Goal: Information Seeking & Learning: Compare options

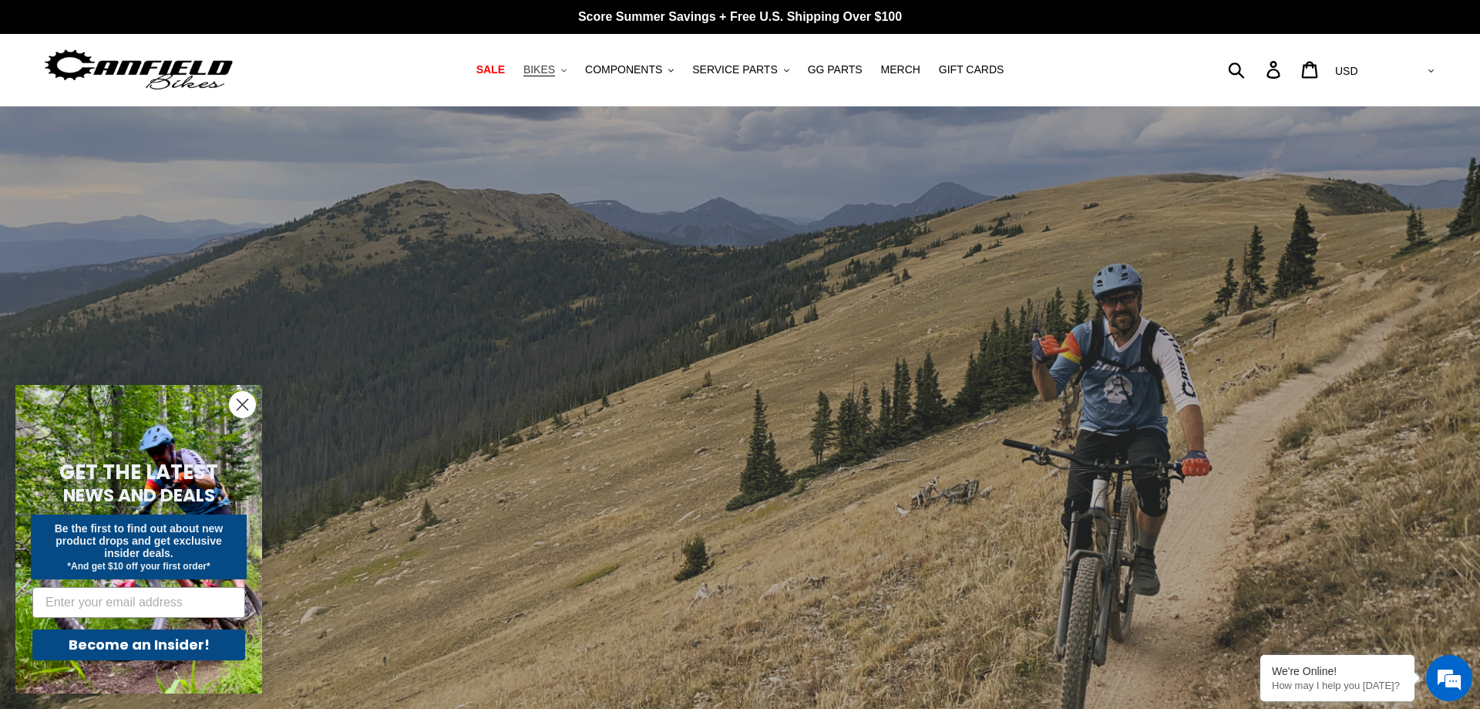
click at [574, 69] on button "BIKES .cls-1{fill:#231f20}" at bounding box center [545, 69] width 59 height 21
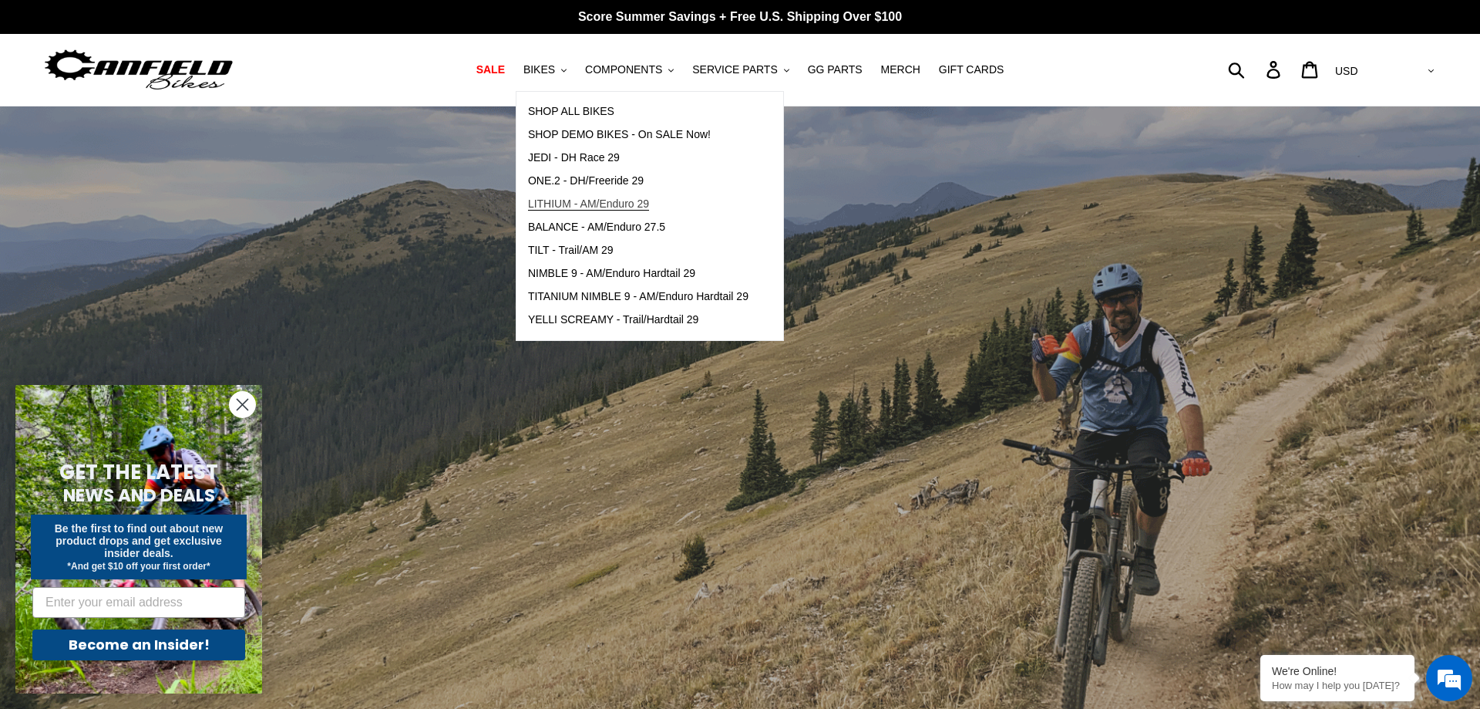
click at [649, 199] on span "LITHIUM - AM/Enduro 29" at bounding box center [588, 203] width 121 height 13
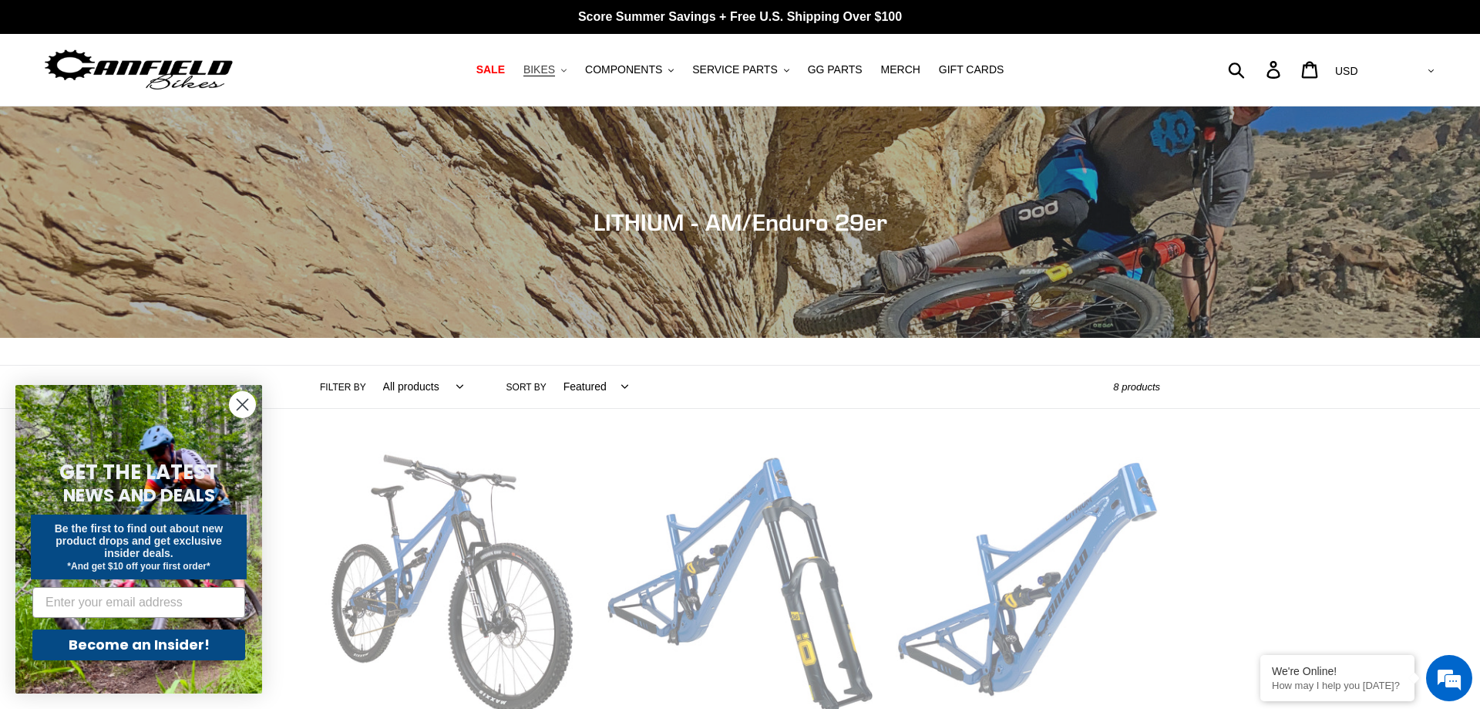
click at [555, 74] on span "BIKES" at bounding box center [540, 69] width 32 height 13
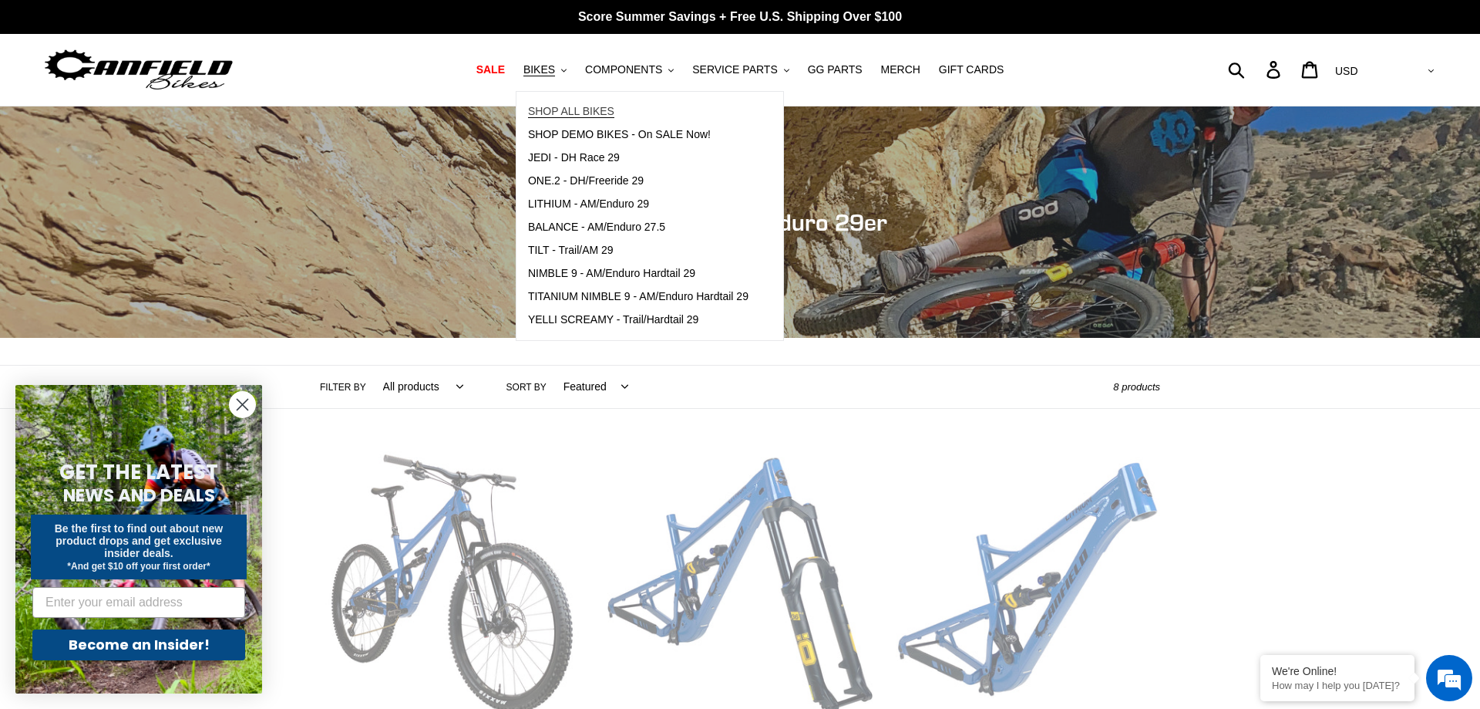
click at [608, 106] on span "SHOP ALL BIKES" at bounding box center [571, 111] width 86 height 13
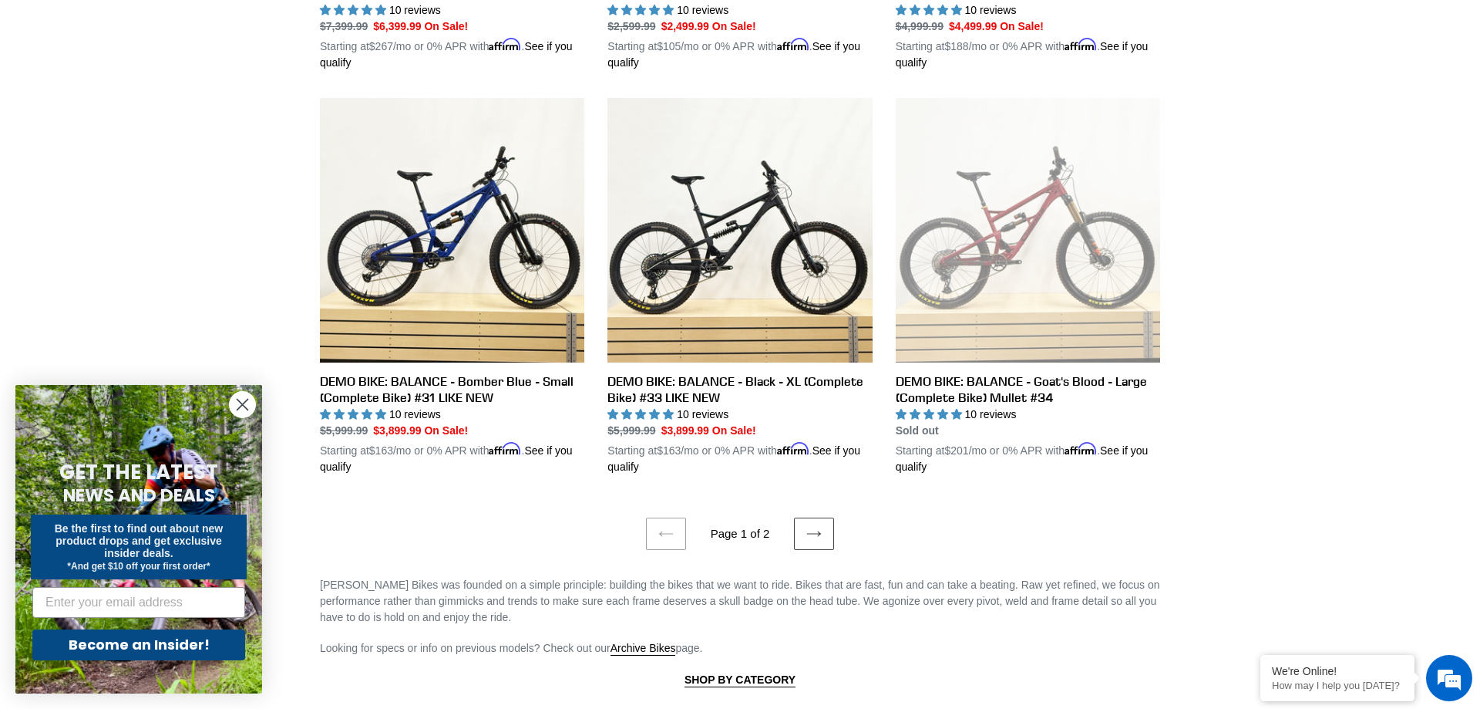
scroll to position [3382, 0]
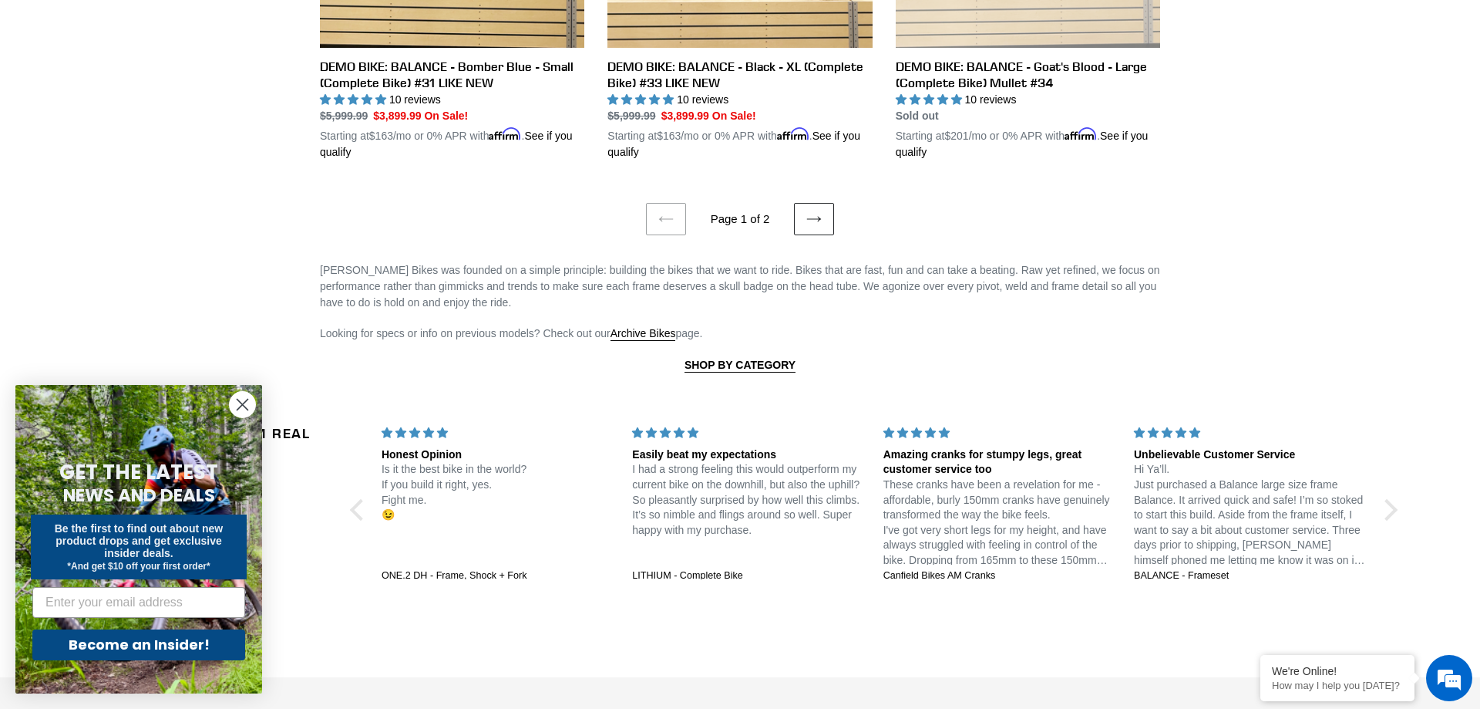
click at [815, 212] on icon at bounding box center [814, 218] width 15 height 15
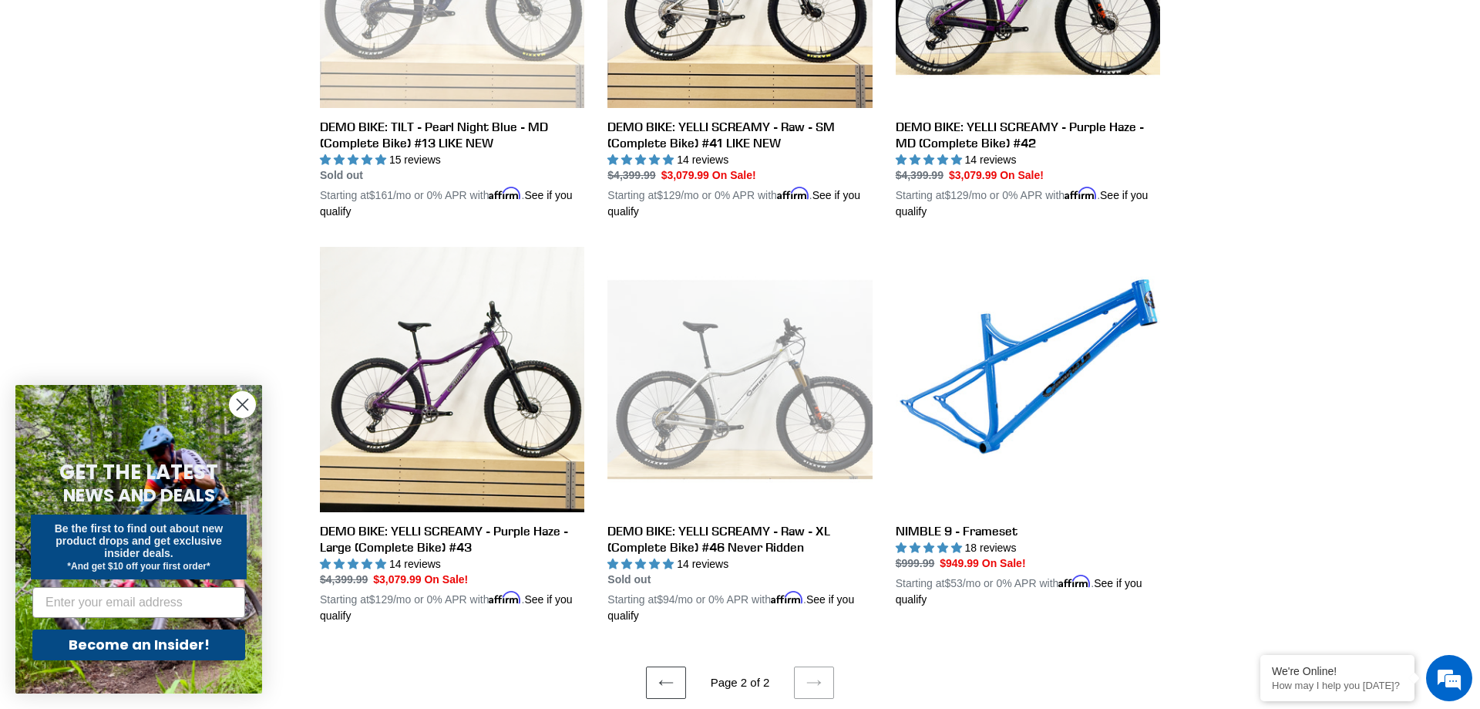
scroll to position [1809, 0]
